Goal: Information Seeking & Learning: Learn about a topic

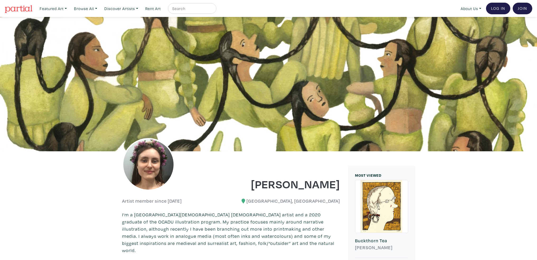
click at [184, 8] on input "text" at bounding box center [192, 8] width 40 height 7
click at [198, 8] on input "text" at bounding box center [192, 8] width 40 height 7
type input "meredith smallwood"
click at [212, 10] on button "submit" at bounding box center [212, 10] width 0 height 0
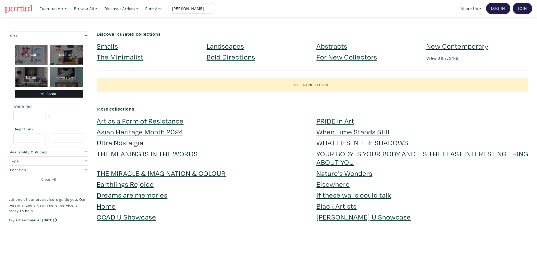
click at [205, 8] on input "[PERSON_NAME]" at bounding box center [192, 8] width 40 height 7
type input "[PERSON_NAME]"
click at [212, 10] on button "submit" at bounding box center [212, 10] width 0 height 0
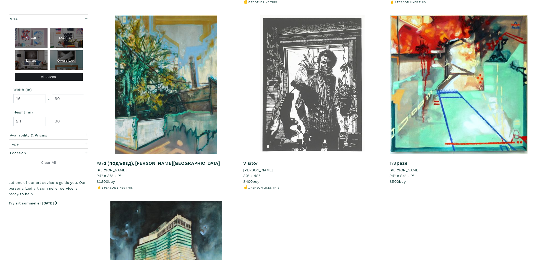
scroll to position [449, 0]
click at [299, 82] on div at bounding box center [312, 84] width 139 height 139
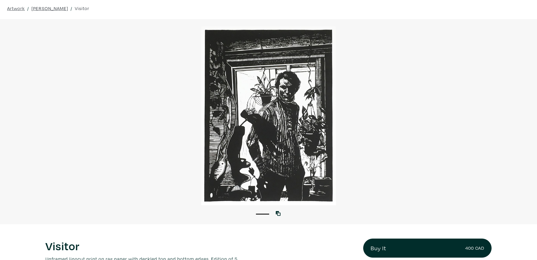
scroll to position [79, 0]
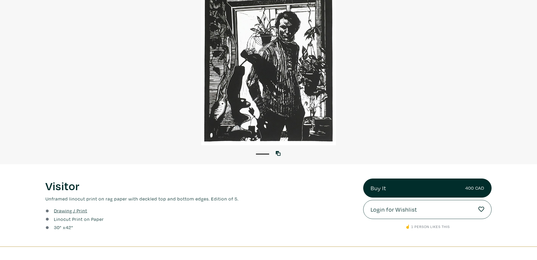
drag, startPoint x: 287, startPoint y: 123, endPoint x: 174, endPoint y: 102, distance: 114.5
click at [174, 102] on div at bounding box center [268, 55] width 537 height 179
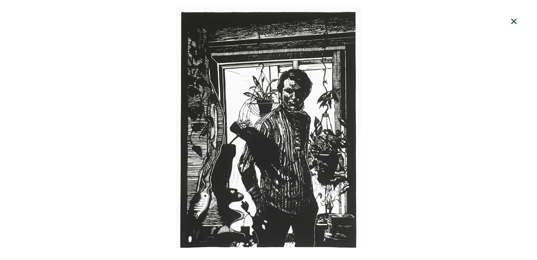
click at [316, 148] on div at bounding box center [268, 129] width 537 height 245
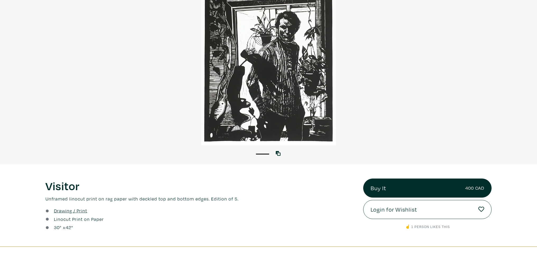
scroll to position [158, 0]
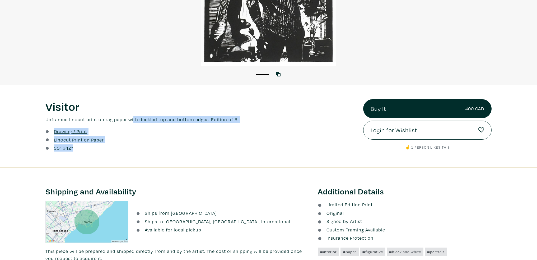
drag, startPoint x: 92, startPoint y: 143, endPoint x: 133, endPoint y: 120, distance: 47.6
click at [132, 120] on div "Visitor Lorem ipsum dolor sit amet, consectetur adipiscing elit. Ut bibendum to…" at bounding box center [200, 126] width 318 height 54
click at [133, 120] on p "Unframed linocut print on rag paper with deckled top and bottom edges. Edition …" at bounding box center [200, 119] width 310 height 7
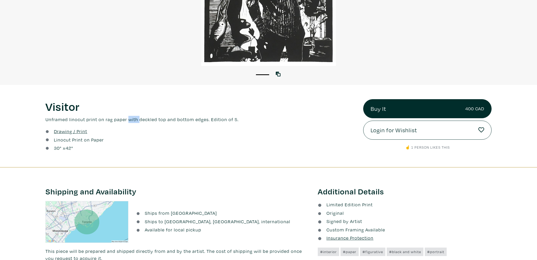
click at [133, 120] on p "Unframed linocut print on rag paper with deckled top and bottom edges. Edition …" at bounding box center [200, 119] width 310 height 7
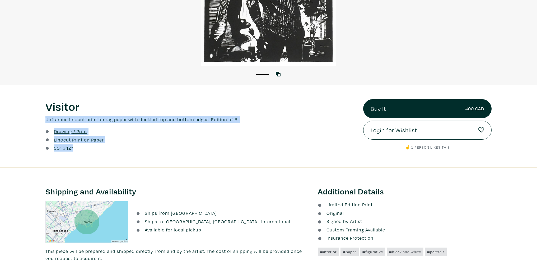
drag, startPoint x: 141, startPoint y: 104, endPoint x: 127, endPoint y: 144, distance: 42.3
click at [127, 144] on div "Visitor Lorem ipsum dolor sit amet, consectetur adipiscing elit. Ut bibendum to…" at bounding box center [200, 126] width 318 height 54
click at [127, 144] on div "30 " x 42 "" at bounding box center [200, 147] width 310 height 7
drag, startPoint x: 126, startPoint y: 144, endPoint x: 53, endPoint y: 102, distance: 84.2
click at [53, 102] on div "Visitor Lorem ipsum dolor sit amet, consectetur adipiscing elit. Ut bibendum to…" at bounding box center [200, 126] width 318 height 54
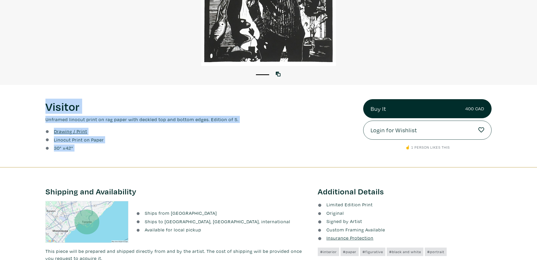
click at [53, 102] on h1 "Visitor" at bounding box center [200, 106] width 310 height 14
drag, startPoint x: 53, startPoint y: 102, endPoint x: 122, endPoint y: 155, distance: 87.1
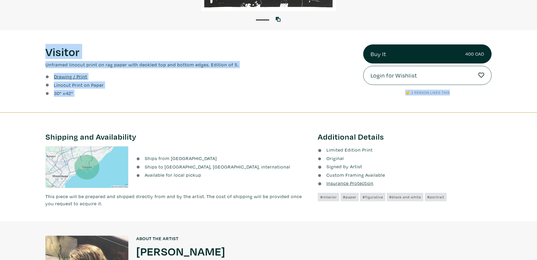
scroll to position [264, 0]
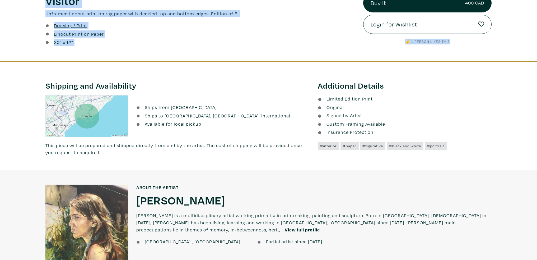
drag, startPoint x: 157, startPoint y: 153, endPoint x: 144, endPoint y: 102, distance: 52.6
click at [144, 102] on div "Ships from Toronto Ships to Canada, US, international Available for local picku…" at bounding box center [177, 125] width 265 height 61
click at [144, 102] on div "Ships from Toronto Ships to Canada, US, international Available for local pickup" at bounding box center [177, 116] width 272 height 42
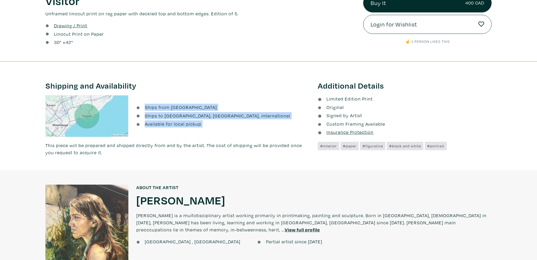
drag, startPoint x: 144, startPoint y: 102, endPoint x: 210, endPoint y: 128, distance: 70.4
click at [210, 128] on div "Ships from Toronto Ships to Canada, US, international Available for local pickup" at bounding box center [177, 116] width 272 height 42
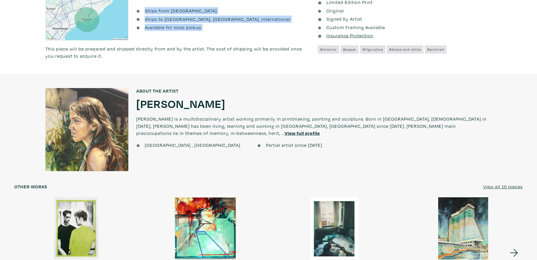
scroll to position [422, 0]
